Goal: Information Seeking & Learning: Learn about a topic

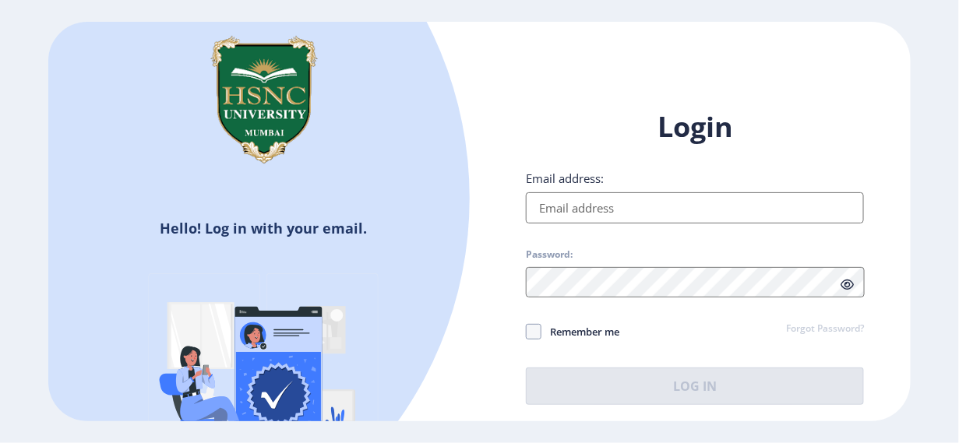
type input "[PERSON_NAME][EMAIL_ADDRESS][DOMAIN_NAME]"
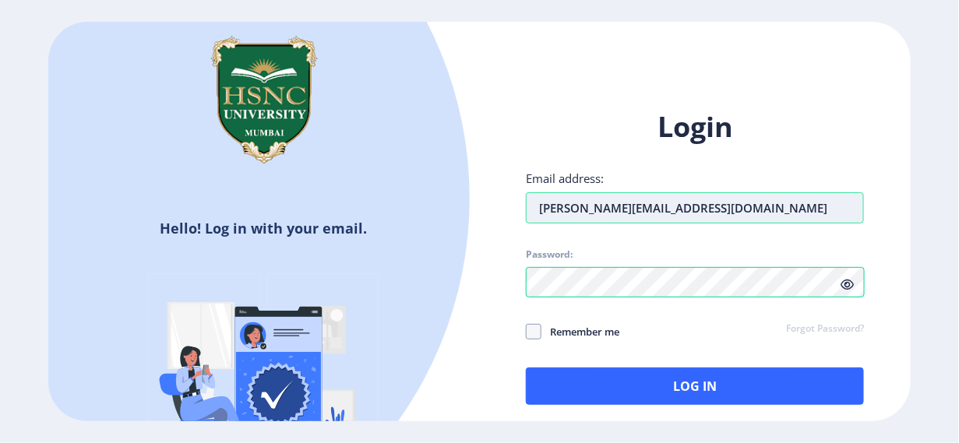
click at [656, 203] on input "[PERSON_NAME][EMAIL_ADDRESS][DOMAIN_NAME]" at bounding box center [695, 207] width 338 height 31
click at [842, 287] on div at bounding box center [695, 282] width 338 height 31
click at [846, 287] on icon at bounding box center [847, 285] width 13 height 12
click at [844, 284] on icon at bounding box center [847, 285] width 13 height 12
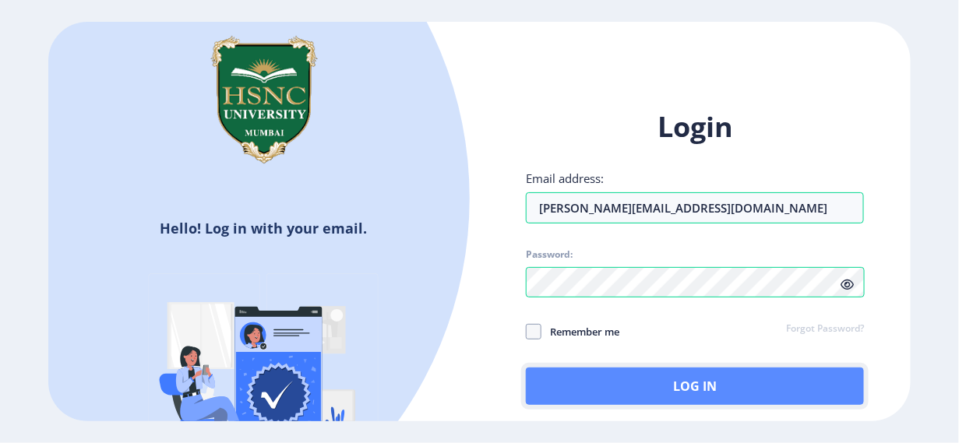
click at [771, 383] on button "Log In" at bounding box center [695, 386] width 338 height 37
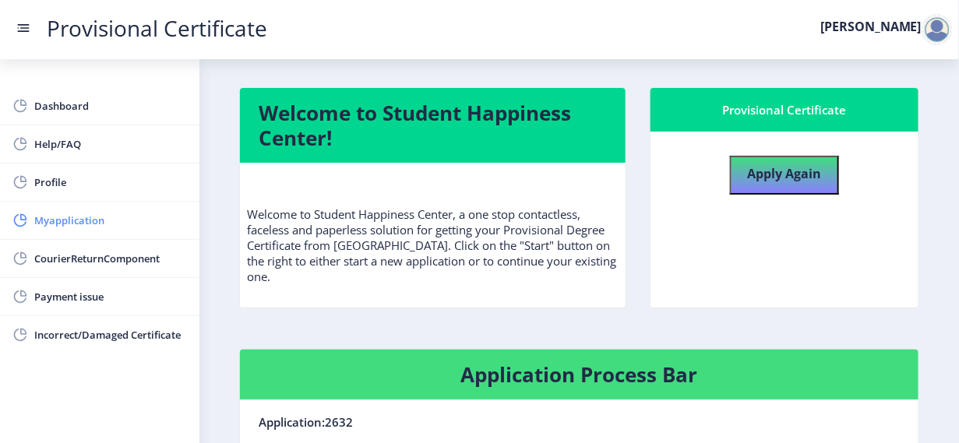
click at [92, 221] on span "Myapplication" at bounding box center [110, 220] width 153 height 19
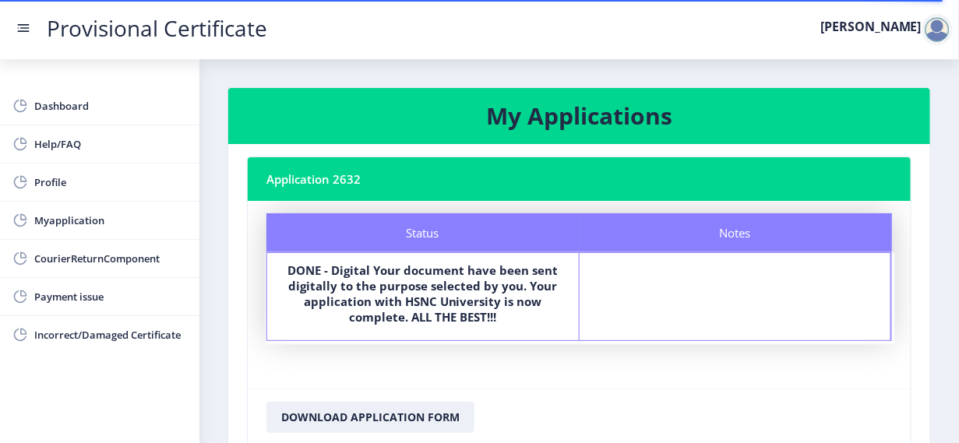
scroll to position [118, 0]
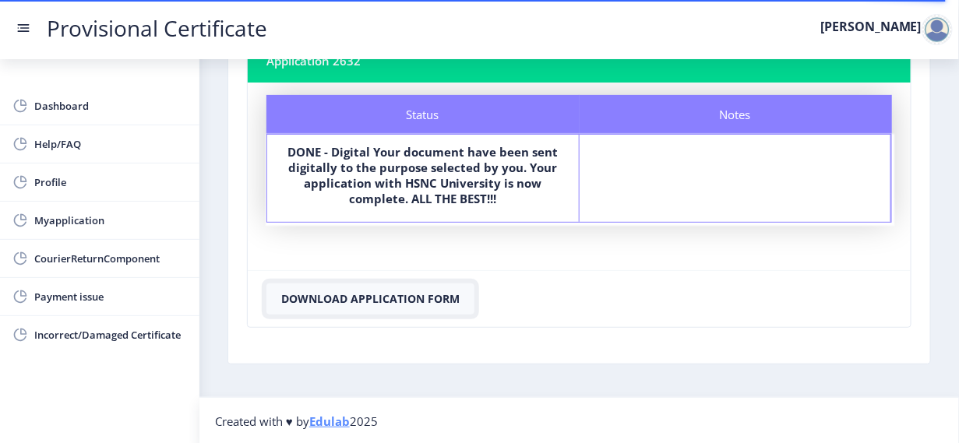
click at [423, 293] on button "Download Application Form" at bounding box center [370, 299] width 208 height 31
click at [160, 261] on span "CourierReturnComponent" at bounding box center [110, 258] width 153 height 19
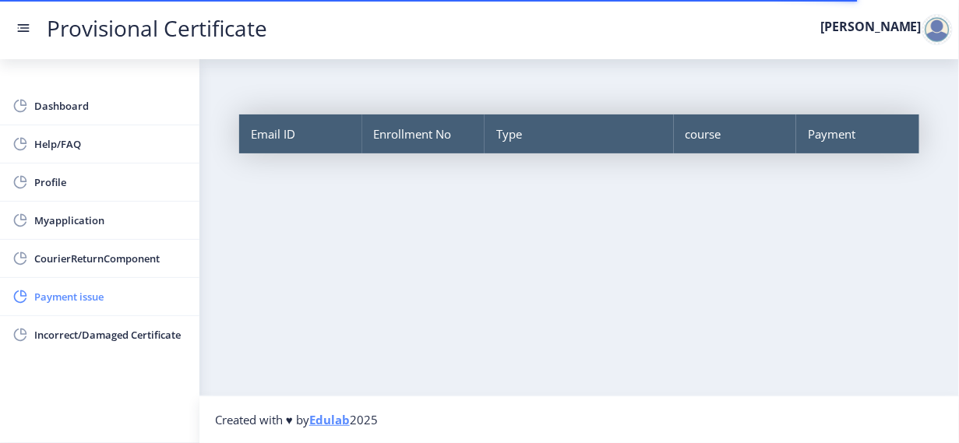
click at [112, 294] on span "Payment issue" at bounding box center [110, 296] width 153 height 19
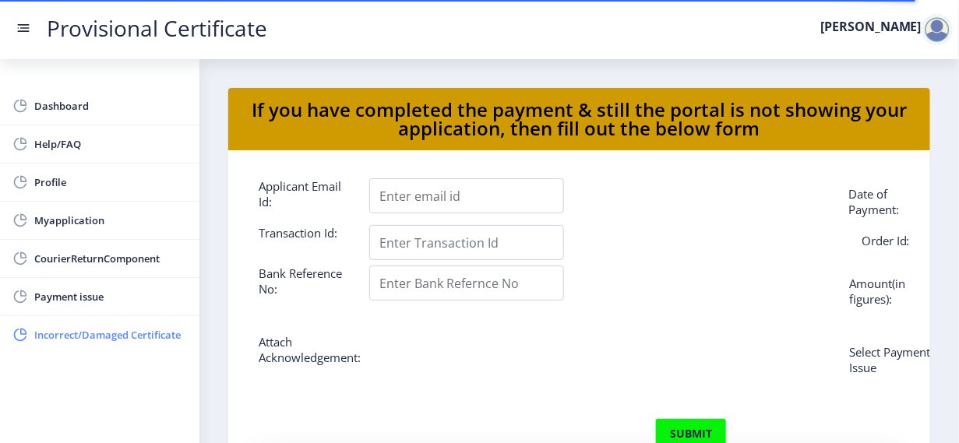
click at [112, 328] on span "Incorrect/Damaged Certificate" at bounding box center [110, 335] width 153 height 19
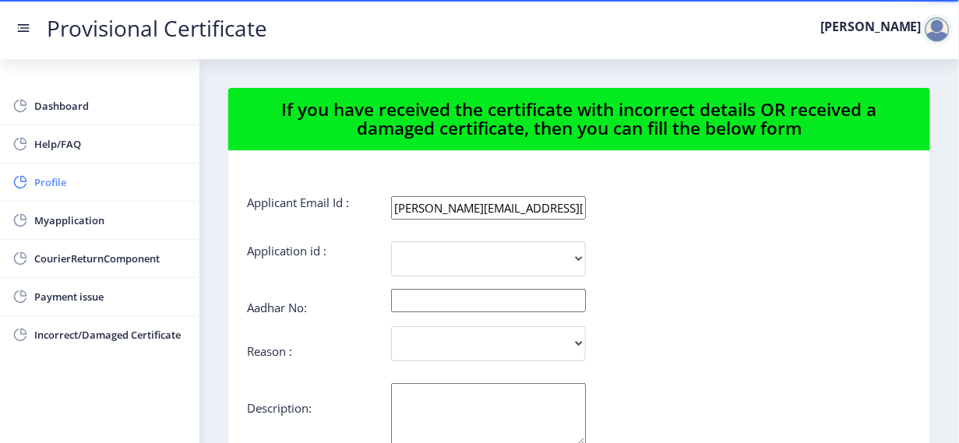
click at [110, 187] on span "Profile" at bounding box center [110, 182] width 153 height 19
select select "[DEMOGRAPHIC_DATA]"
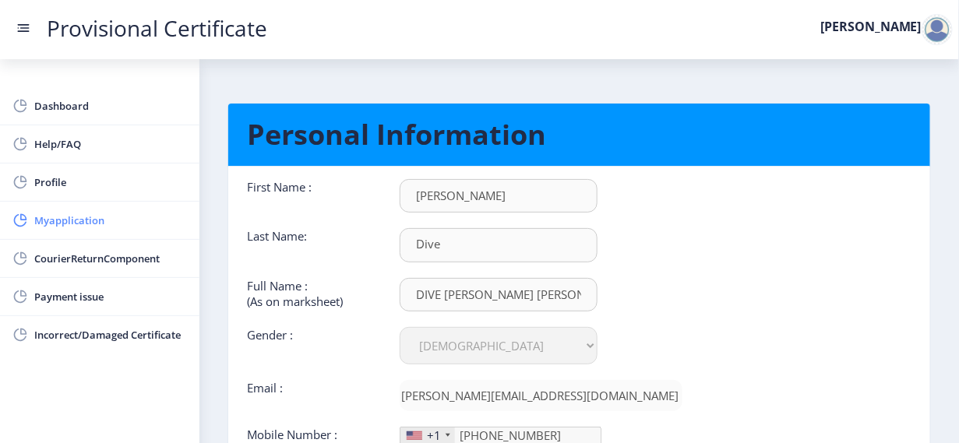
click at [142, 211] on span "Myapplication" at bounding box center [110, 220] width 153 height 19
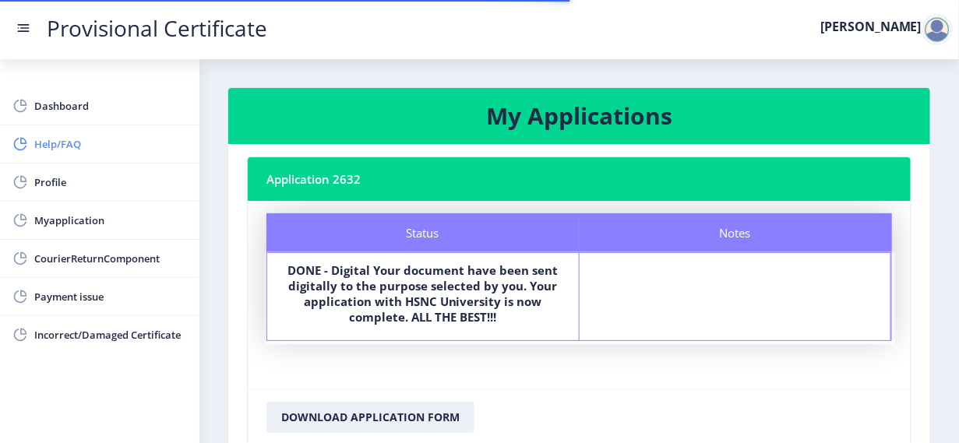
click at [80, 140] on span "Help/FAQ" at bounding box center [110, 144] width 153 height 19
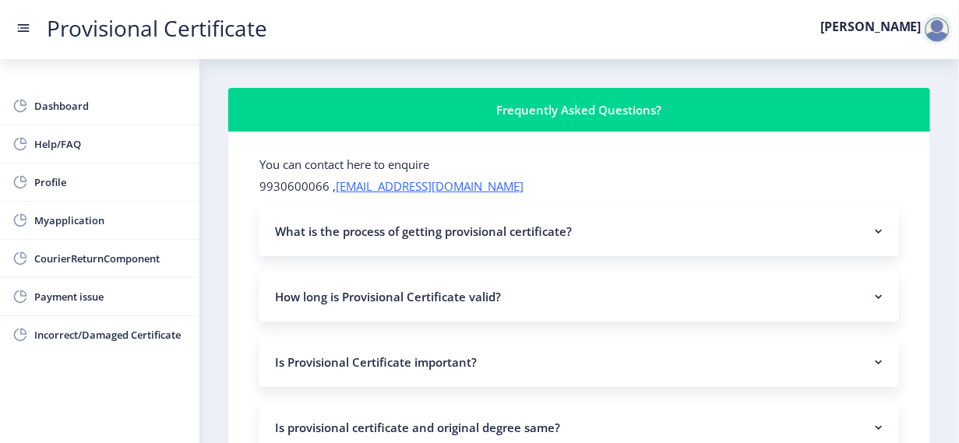
click at [623, 236] on nb-accordion-item-header "What is the process of getting provisional certificate?" at bounding box center [579, 231] width 640 height 50
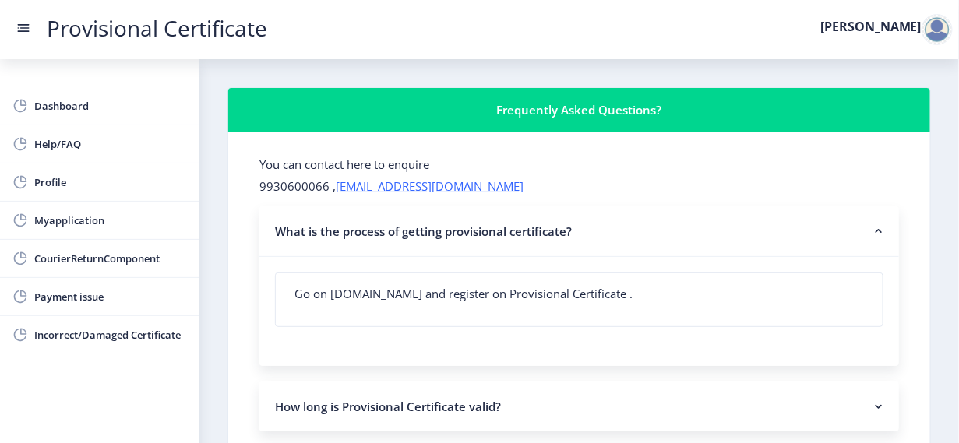
click at [623, 236] on nb-accordion-item-header "What is the process of getting provisional certificate?" at bounding box center [579, 231] width 640 height 51
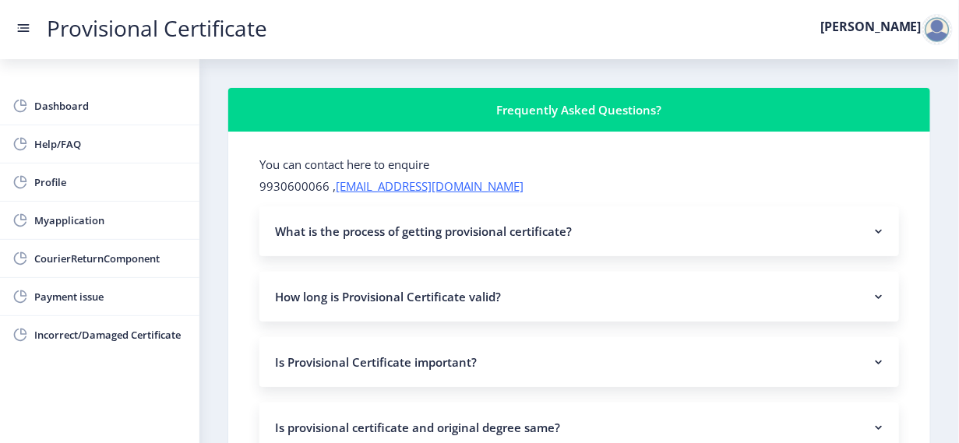
click at [633, 312] on nb-accordion-item-header "How long is Provisional Certificate valid?" at bounding box center [579, 297] width 640 height 50
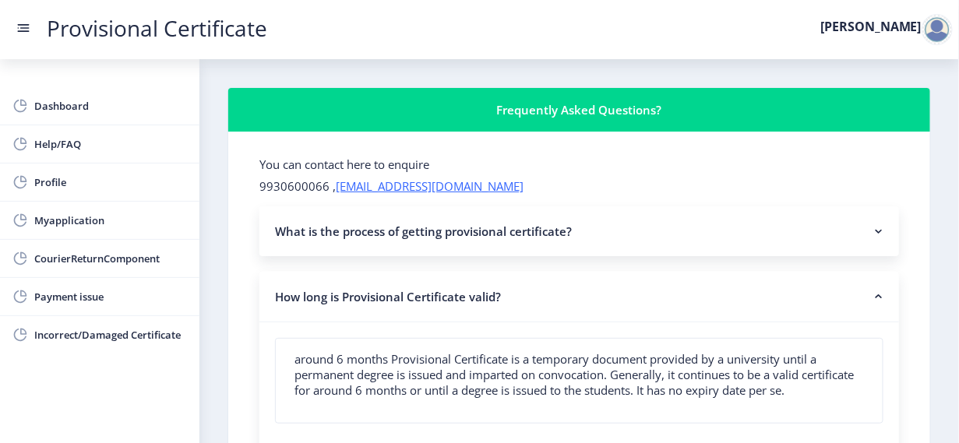
click at [640, 298] on nb-accordion-item-header "How long is Provisional Certificate valid?" at bounding box center [579, 297] width 640 height 51
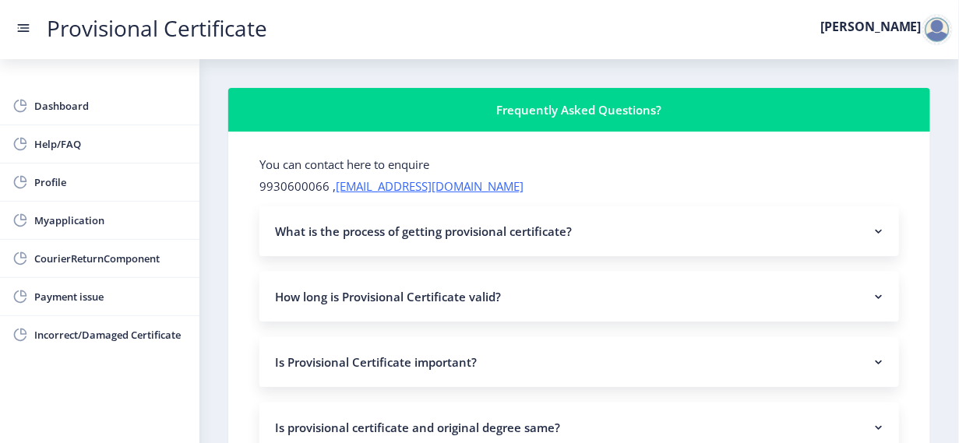
scroll to position [363, 0]
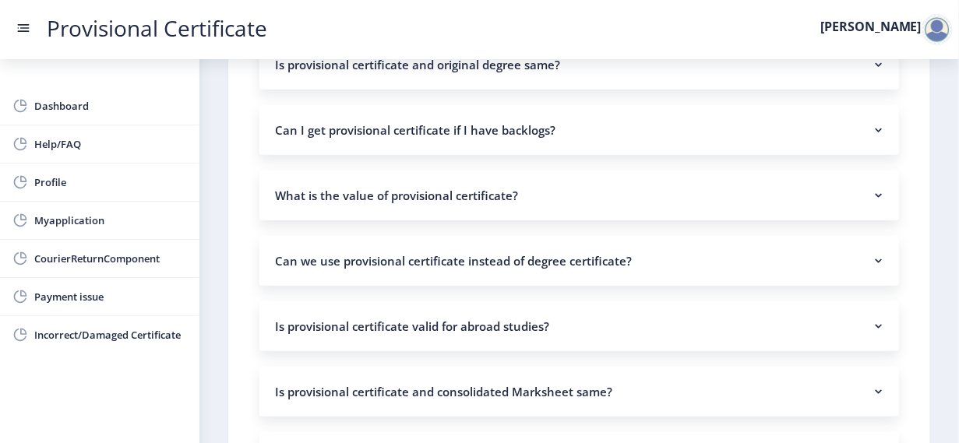
click at [517, 143] on nb-accordion-item-header "Can I get provisional certificate if I have backlogs?" at bounding box center [579, 130] width 640 height 50
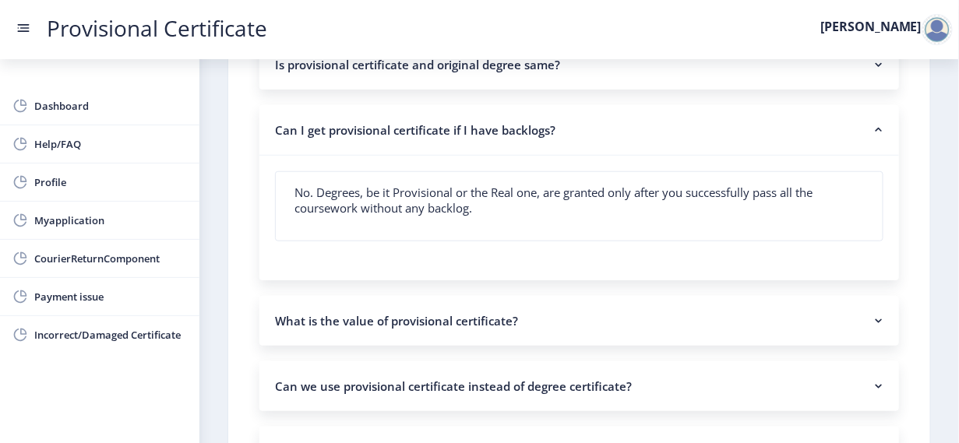
click at [517, 143] on nb-accordion-item-header "Can I get provisional certificate if I have backlogs?" at bounding box center [579, 130] width 640 height 51
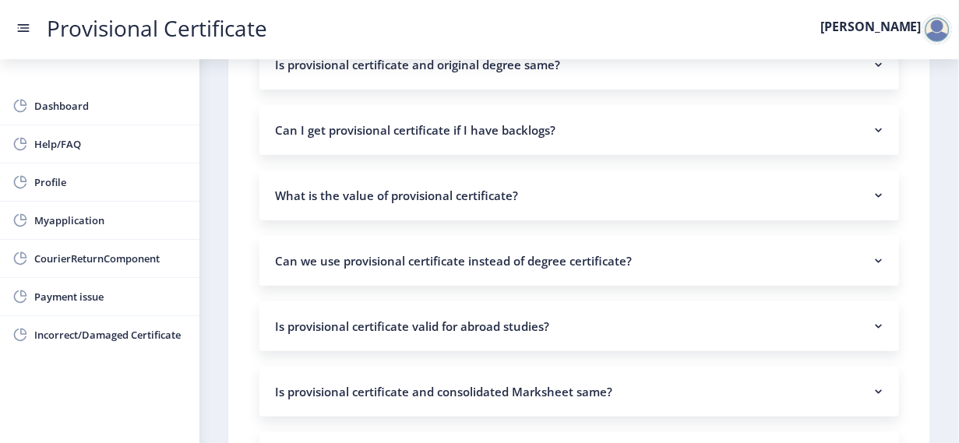
click at [562, 265] on nb-accordion-item-header "Can we use provisional certificate instead of degree certificate?" at bounding box center [579, 261] width 640 height 50
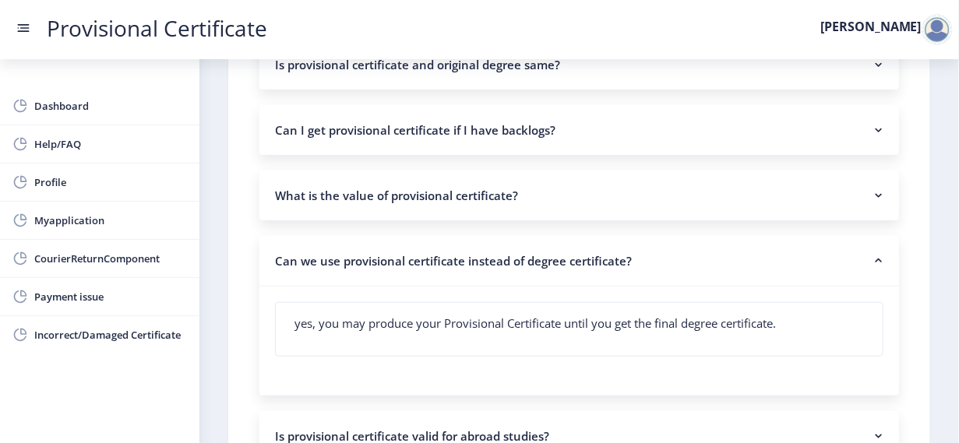
click at [562, 265] on nb-accordion-item-header "Can we use provisional certificate instead of degree certificate?" at bounding box center [579, 261] width 640 height 51
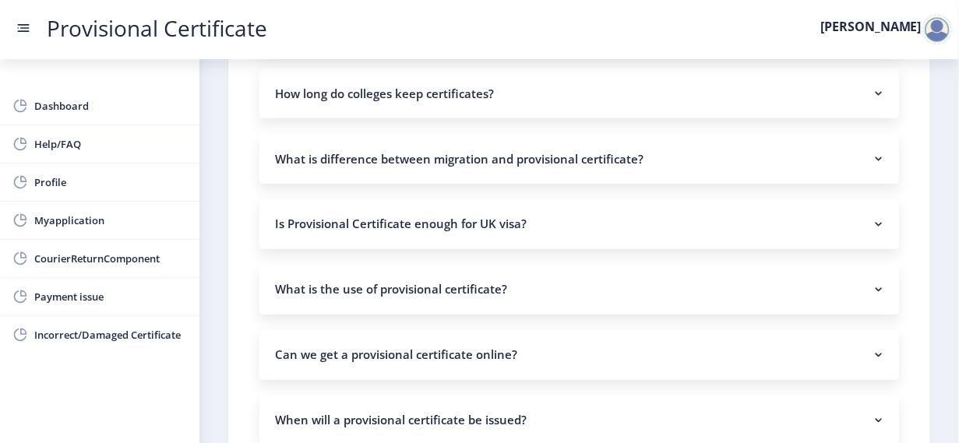
scroll to position [1091, 0]
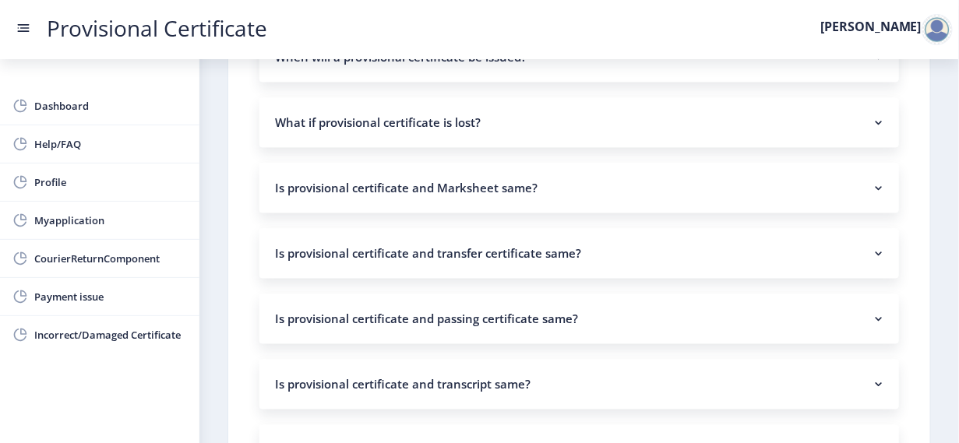
click at [541, 311] on nb-accordion-item-header "Is provisional certificate and passing certificate same?" at bounding box center [579, 319] width 640 height 50
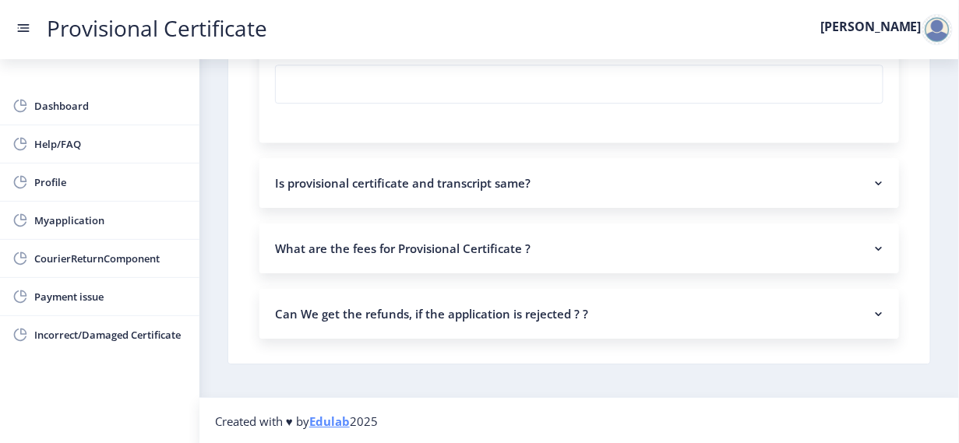
scroll to position [1022, 0]
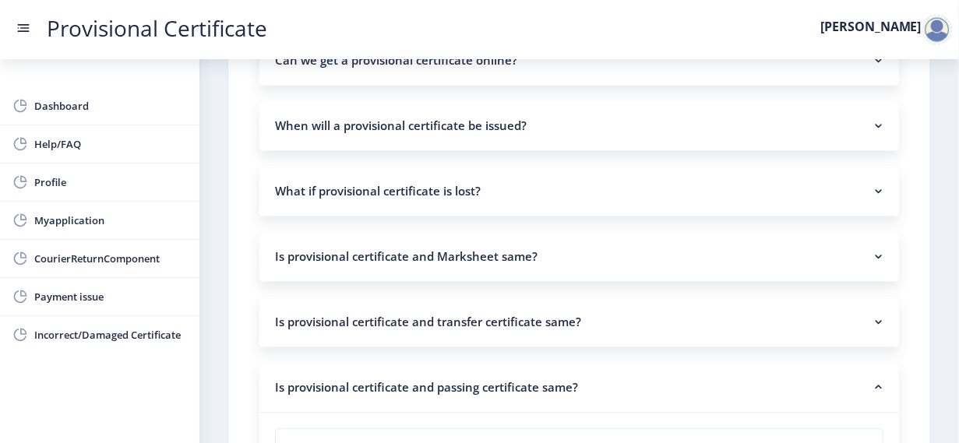
click at [502, 375] on nb-accordion-item-header "Is provisional certificate and passing certificate same?" at bounding box center [579, 387] width 640 height 51
click at [518, 333] on nb-accordion-item-header "Is provisional certificate and transfer certificate same?" at bounding box center [579, 322] width 640 height 50
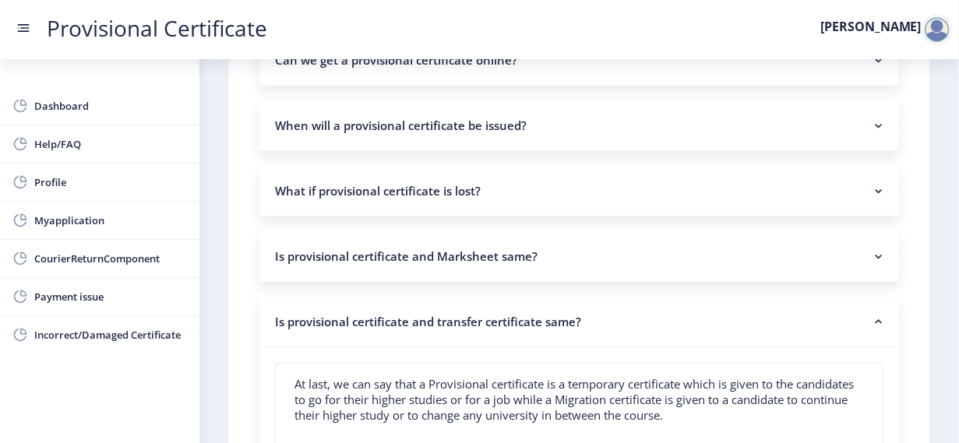
click at [520, 325] on nb-accordion-item-header "Is provisional certificate and transfer certificate same?" at bounding box center [579, 322] width 640 height 51
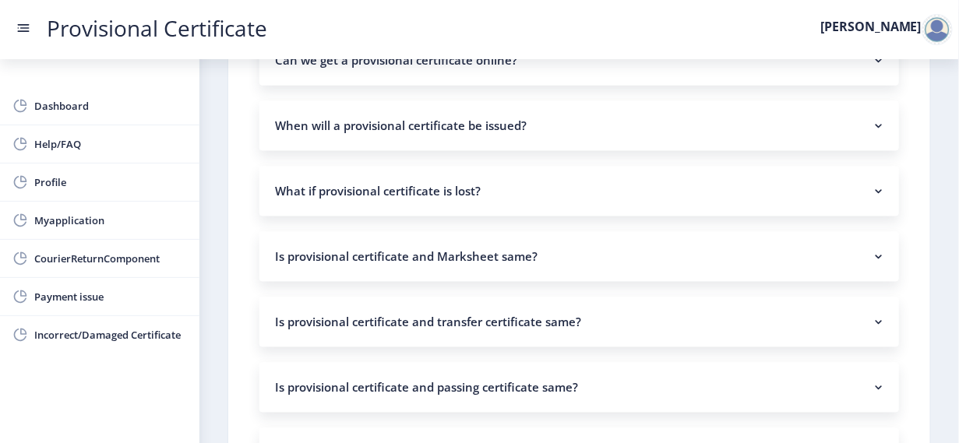
click at [523, 275] on nb-accordion-item-header "Is provisional certificate and Marksheet same?" at bounding box center [579, 256] width 640 height 50
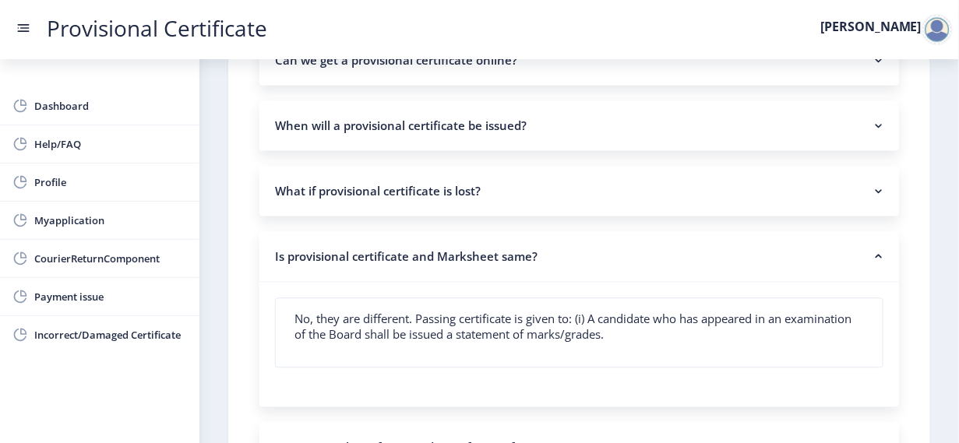
click at [524, 270] on nb-accordion-item-header "Is provisional certificate and Marksheet same?" at bounding box center [579, 256] width 640 height 51
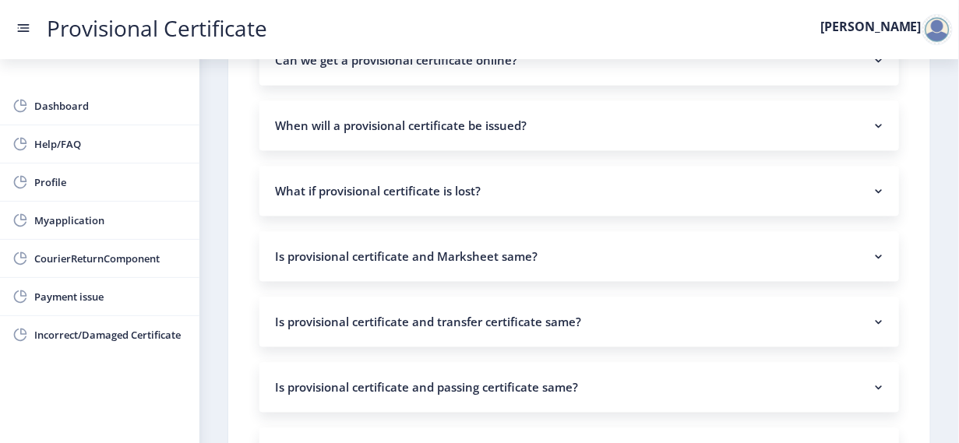
scroll to position [1292, 0]
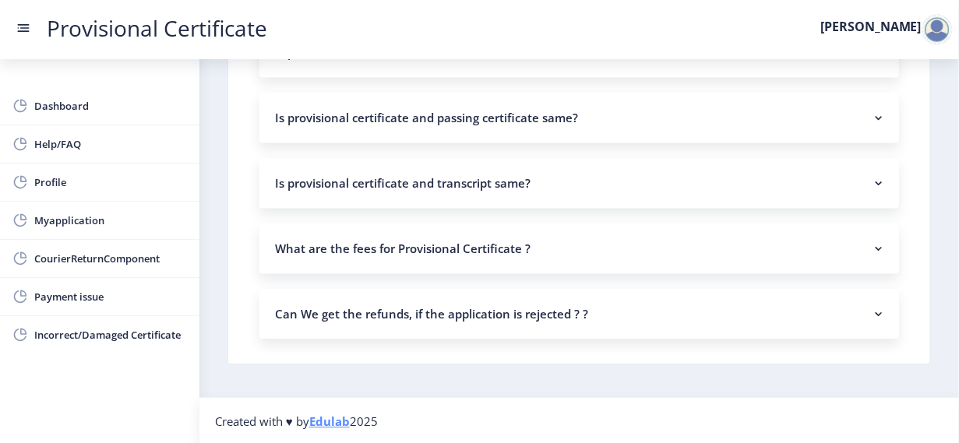
click at [548, 180] on nb-accordion-item-header "Is provisional certificate and transcript same?" at bounding box center [579, 183] width 640 height 50
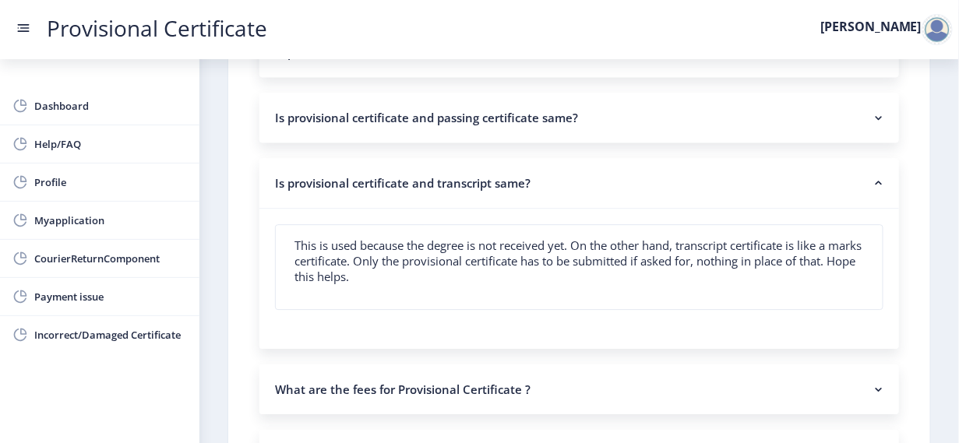
click at [431, 116] on nb-accordion-item-header "Is provisional certificate and passing certificate same?" at bounding box center [579, 118] width 640 height 50
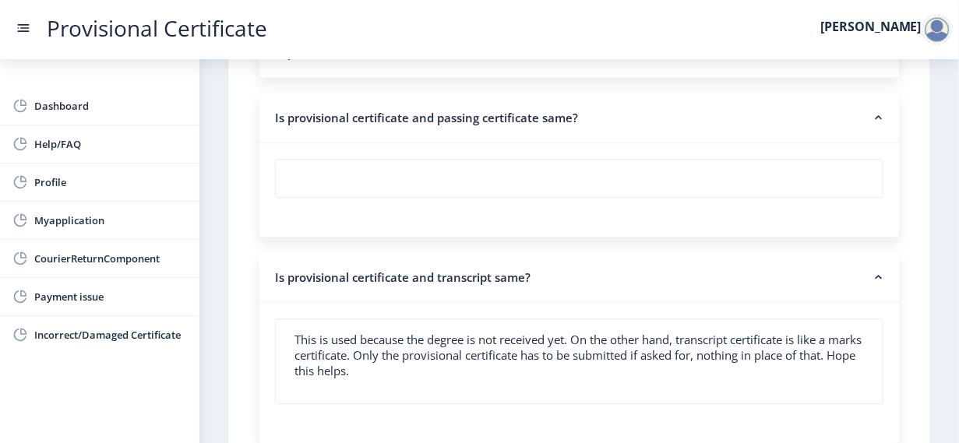
click at [433, 282] on nb-accordion-item-header "Is provisional certificate and transcript same?" at bounding box center [579, 277] width 640 height 51
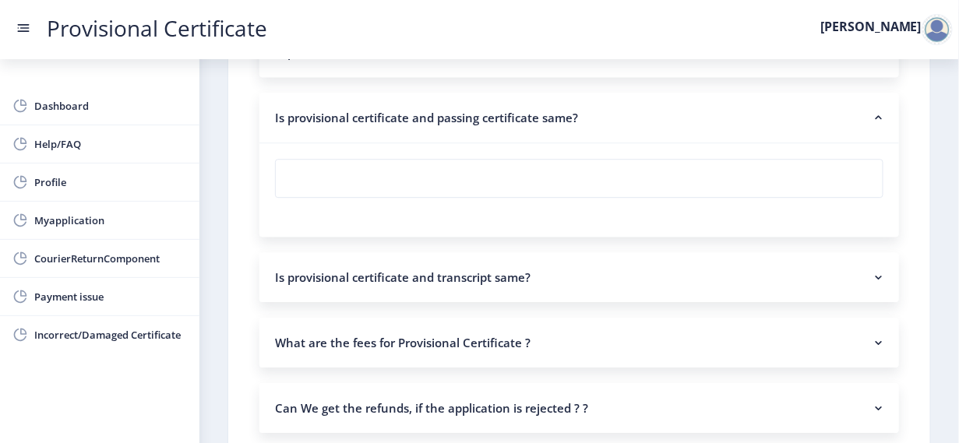
click at [459, 93] on nb-accordion-item-header "Is provisional certificate and passing certificate same?" at bounding box center [579, 118] width 640 height 51
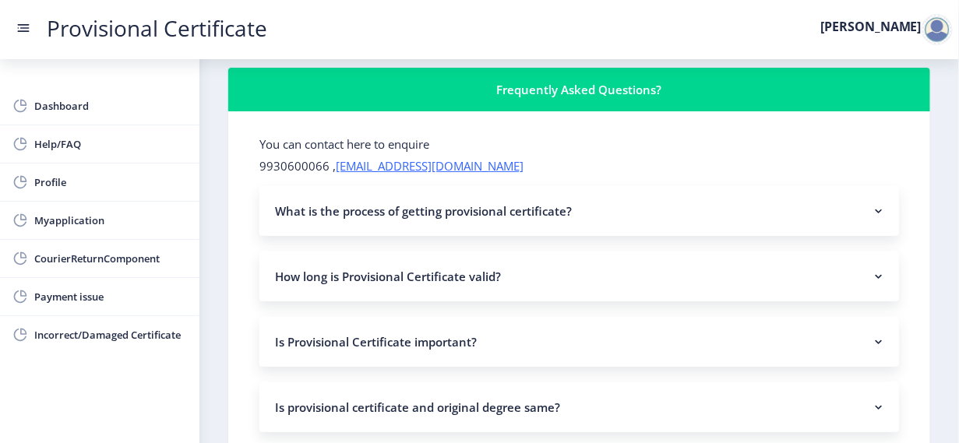
scroll to position [0, 0]
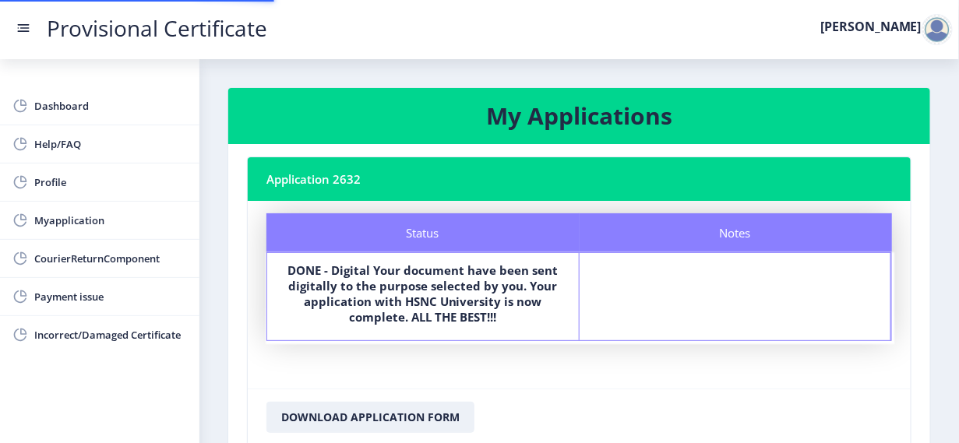
select select "[DEMOGRAPHIC_DATA]"
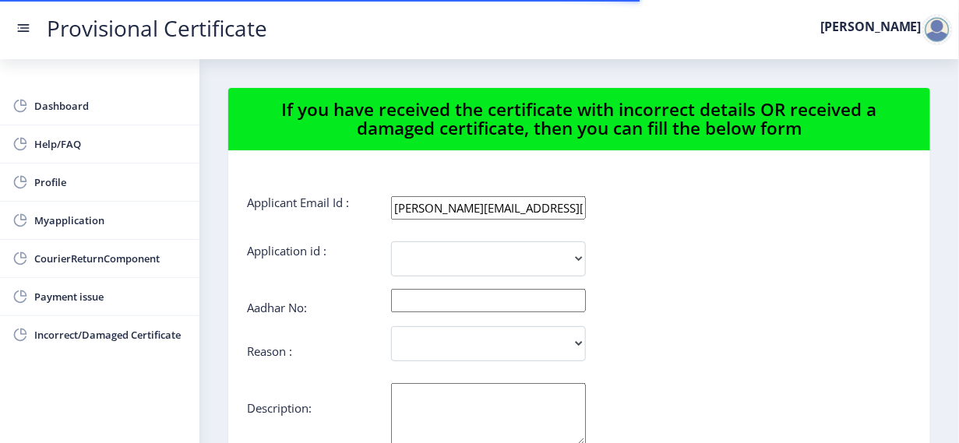
click at [31, 29] on link "Provisional Certificate" at bounding box center [157, 28] width 252 height 16
click at [956, 37] on div at bounding box center [940, 29] width 37 height 31
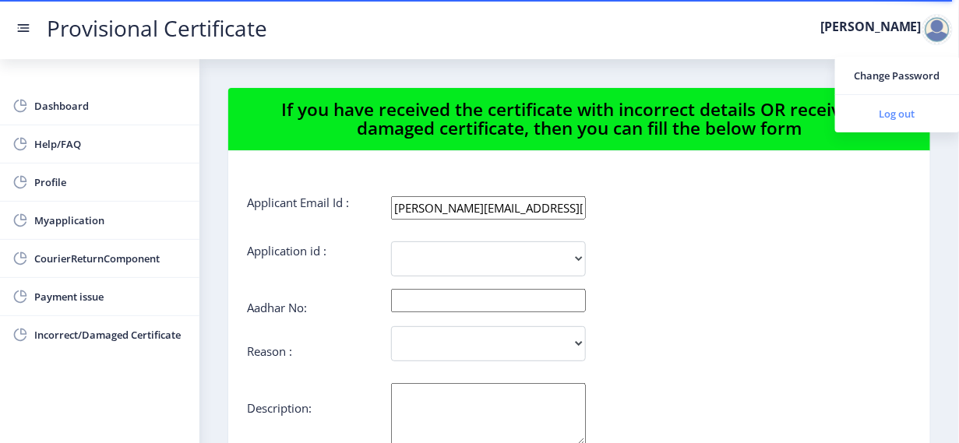
click at [920, 116] on span "Log out" at bounding box center [898, 113] width 100 height 19
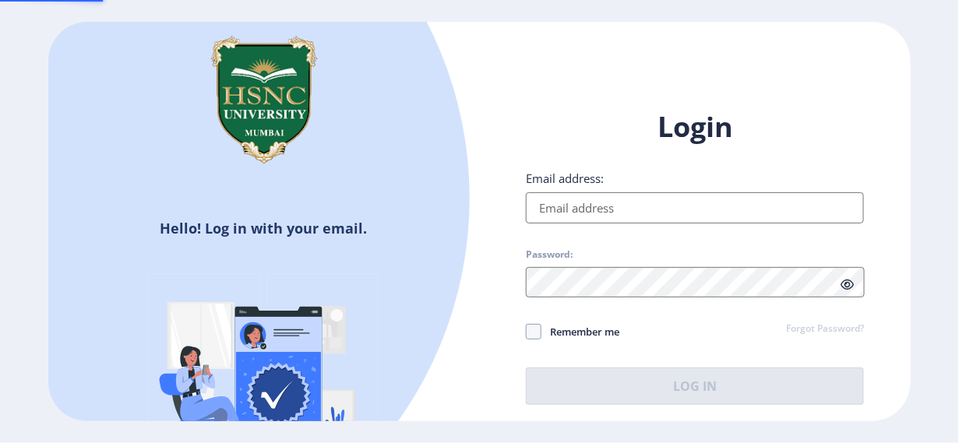
type input "[PERSON_NAME][EMAIL_ADDRESS][DOMAIN_NAME]"
